Goal: Task Accomplishment & Management: Manage account settings

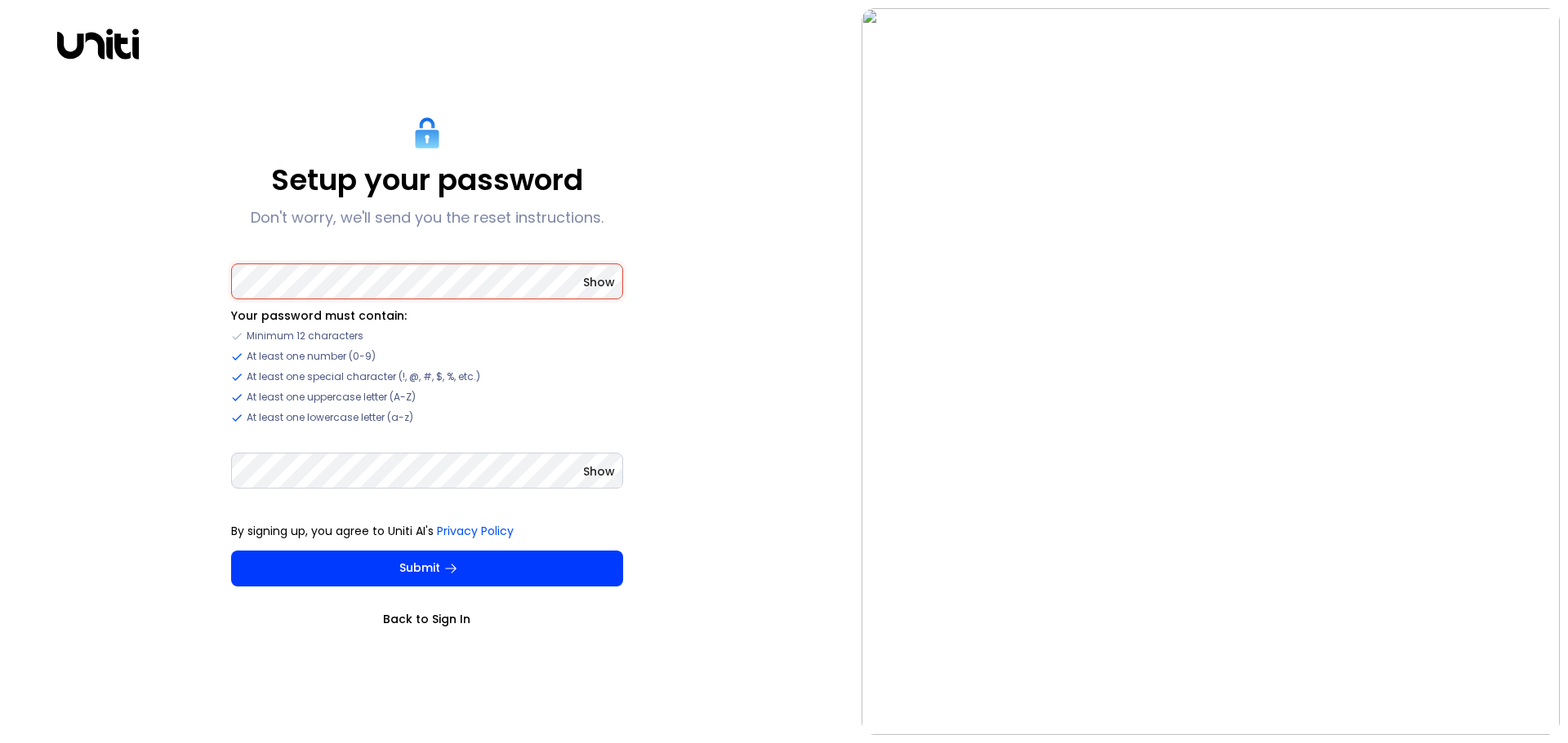
click at [404, 573] on button "Submit" at bounding box center [427, 568] width 392 height 36
click at [207, 277] on div "Setup your password Don't worry, we'll send you the reset instructions. Show Yo…" at bounding box center [426, 371] width 837 height 727
click at [182, 470] on div "Setup your password Don't worry, we'll send you the reset instructions. Show Yo…" at bounding box center [426, 371] width 837 height 727
click at [375, 570] on button "Submit" at bounding box center [427, 568] width 392 height 36
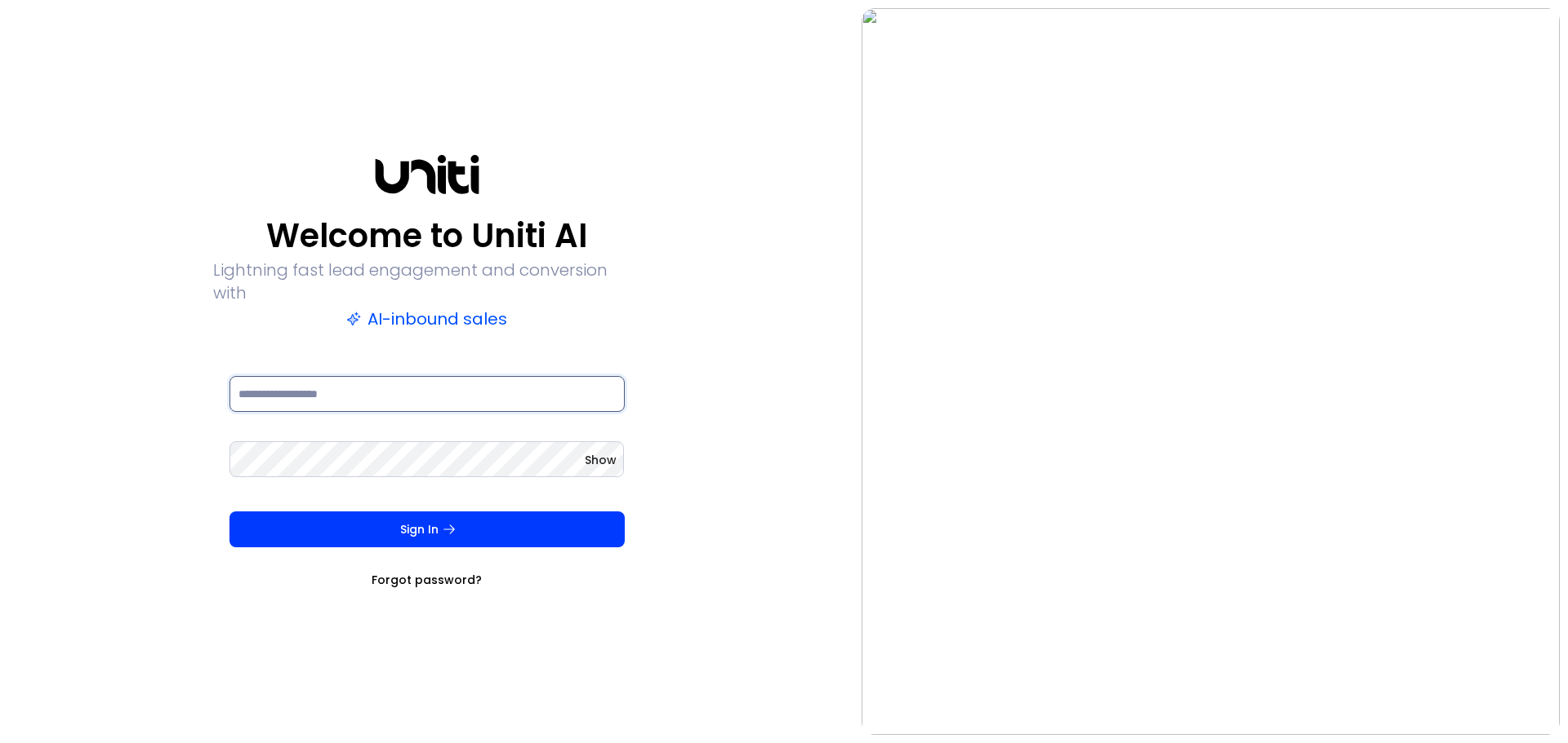
click at [288, 385] on input at bounding box center [427, 394] width 395 height 36
type input "**********"
click at [229, 512] on button "Sign In" at bounding box center [427, 530] width 395 height 36
